Goal: Task Accomplishment & Management: Use online tool/utility

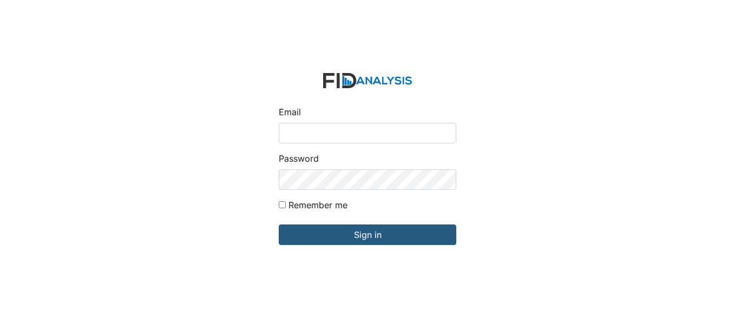
click at [323, 130] on input "Email" at bounding box center [367, 133] width 177 height 21
type input "[EMAIL_ADDRESS][DOMAIN_NAME]"
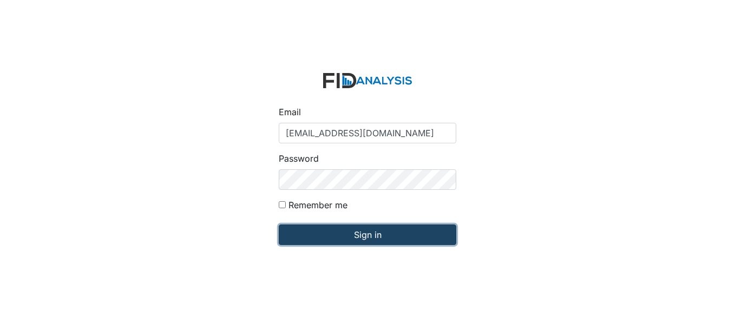
click at [383, 236] on input "Sign in" at bounding box center [367, 235] width 177 height 21
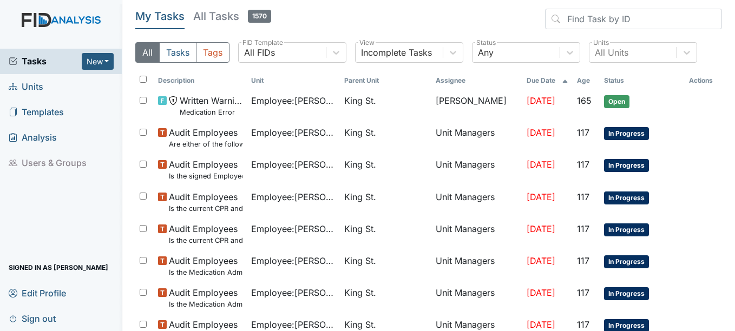
click at [36, 84] on span "Units" at bounding box center [26, 86] width 35 height 17
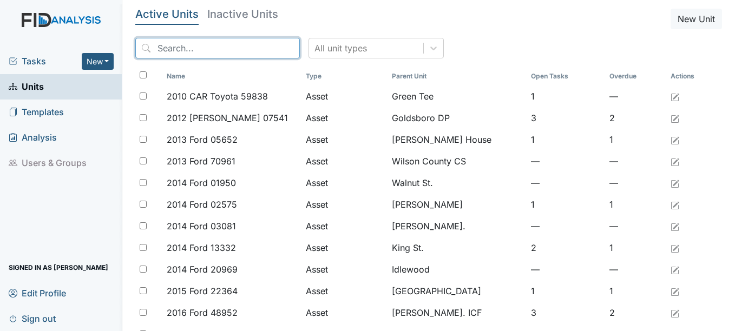
click at [226, 47] on input "search" at bounding box center [217, 48] width 165 height 21
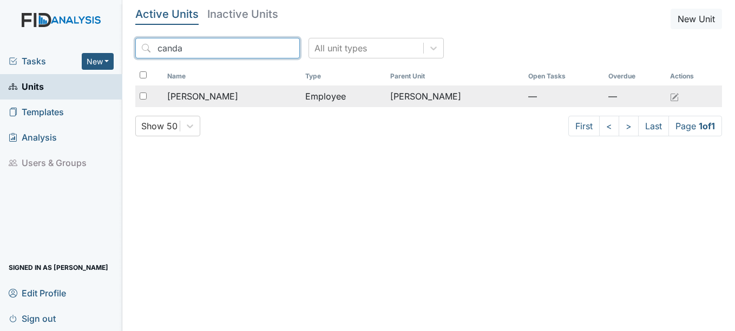
type input "canda"
click at [233, 95] on span "[PERSON_NAME]" at bounding box center [202, 96] width 71 height 13
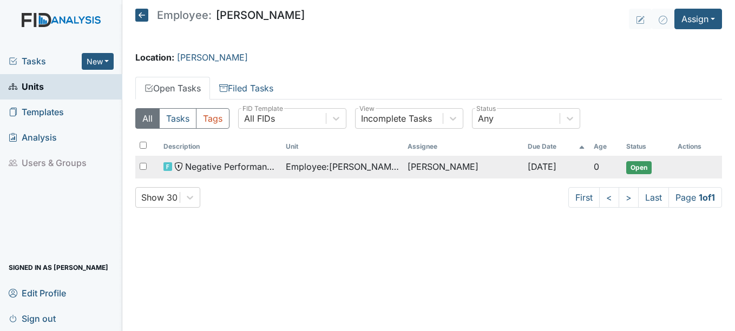
click at [245, 165] on span "Negative Performance Review" at bounding box center [231, 166] width 92 height 13
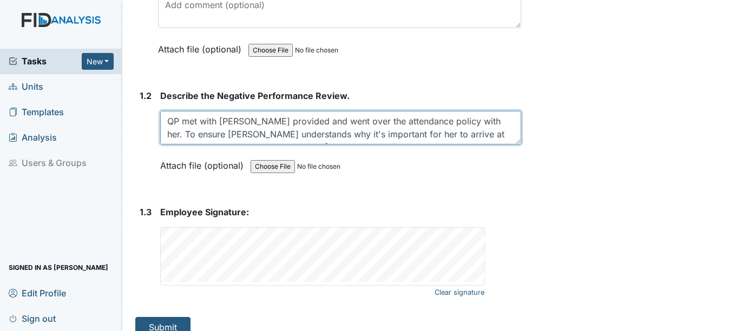
scroll to position [295, 0]
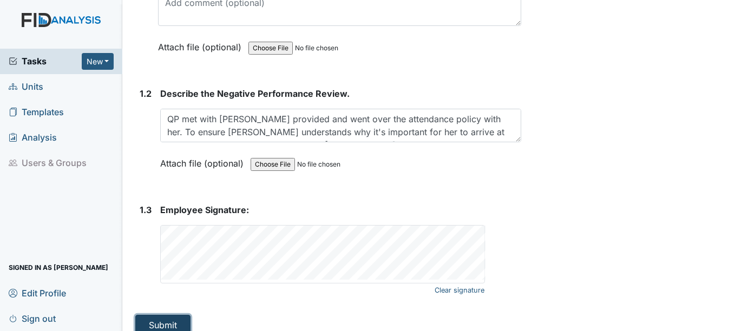
click at [166, 315] on button "Submit" at bounding box center [162, 325] width 55 height 21
